Goal: Information Seeking & Learning: Learn about a topic

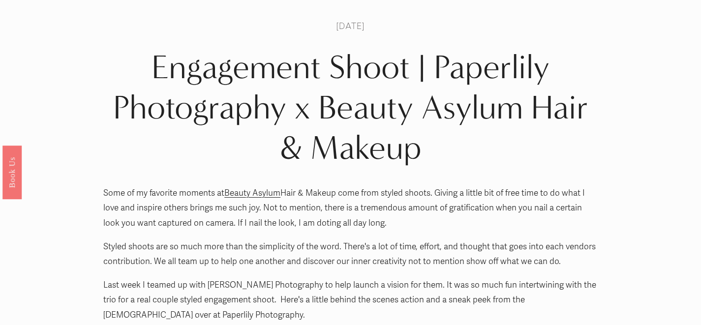
scroll to position [16, 0]
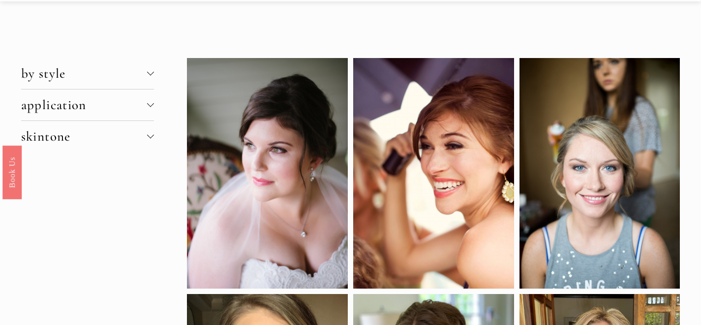
scroll to position [32, 0]
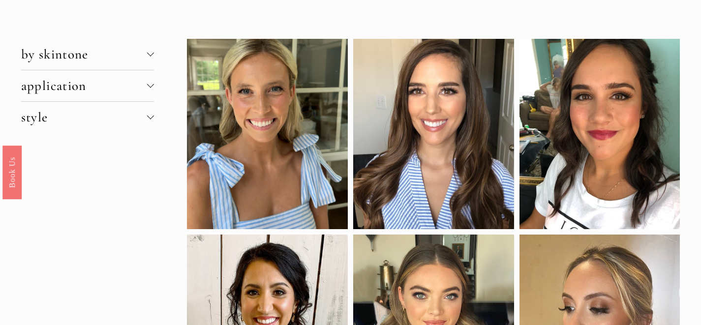
scroll to position [40, 0]
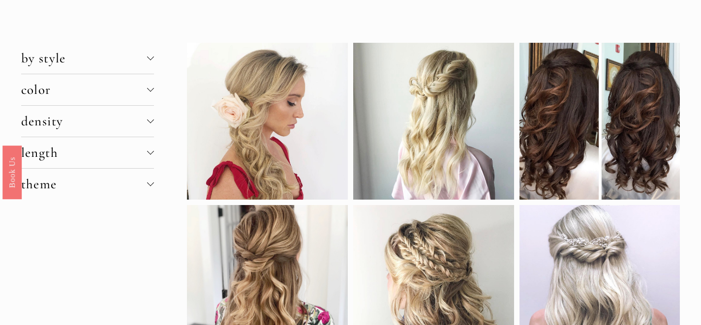
scroll to position [46, 0]
